Goal: Find specific page/section

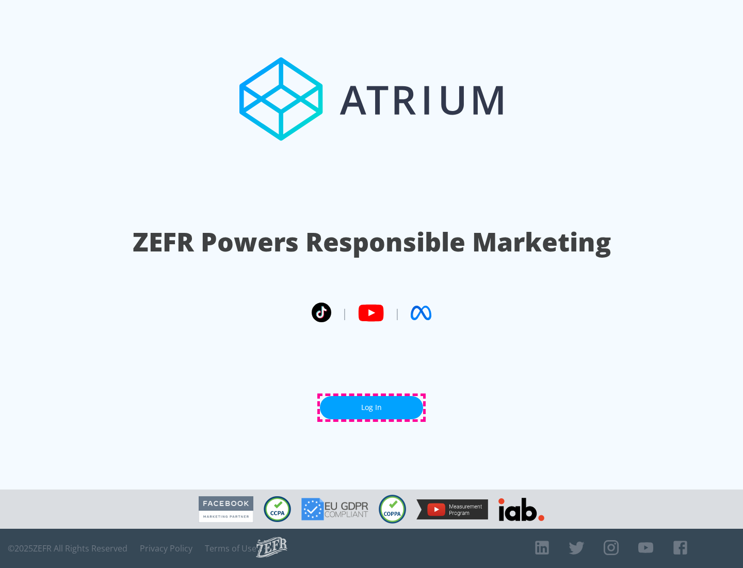
click at [372, 407] on link "Log In" at bounding box center [371, 407] width 103 height 23
